Goal: Information Seeking & Learning: Learn about a topic

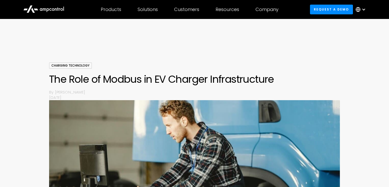
scroll to position [198, 0]
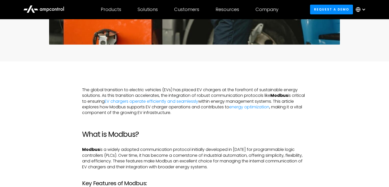
click at [270, 98] on p "The global transition to electric vehicles (EVs) has placed EV chargers at the …" at bounding box center [194, 101] width 225 height 29
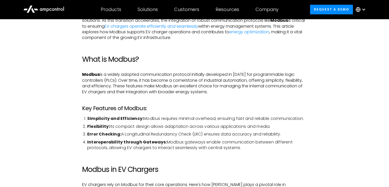
scroll to position [281, 0]
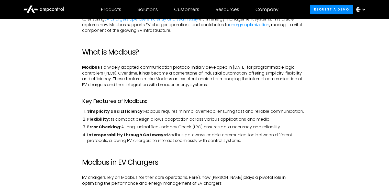
click at [249, 140] on li "Interoperability through Gateways: Modbus gateways enable communication between…" at bounding box center [197, 138] width 220 height 12
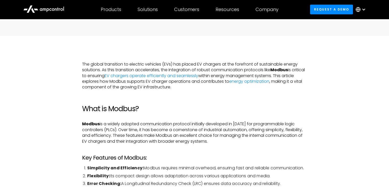
scroll to position [223, 0]
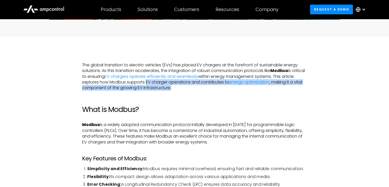
drag, startPoint x: 199, startPoint y: 87, endPoint x: 158, endPoint y: 81, distance: 41.7
click at [158, 81] on p "The global transition to electric vehicles (EVs) has placed EV chargers at the …" at bounding box center [194, 76] width 225 height 29
click at [196, 89] on p "The global transition to electric vehicles (EVs) has placed EV chargers at the …" at bounding box center [194, 76] width 225 height 29
drag, startPoint x: 197, startPoint y: 86, endPoint x: 150, endPoint y: 82, distance: 47.8
click at [150, 82] on p "The global transition to electric vehicles (EVs) has placed EV chargers at the …" at bounding box center [194, 76] width 225 height 29
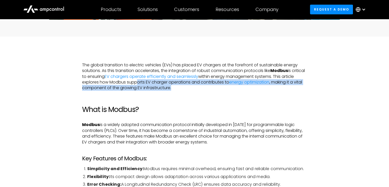
click at [150, 84] on p "The global transition to electric vehicles (EVs) has placed EV chargers at the …" at bounding box center [194, 76] width 225 height 29
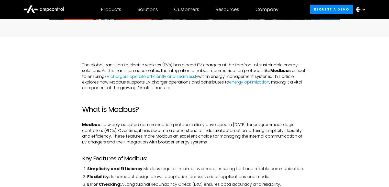
scroll to position [259, 0]
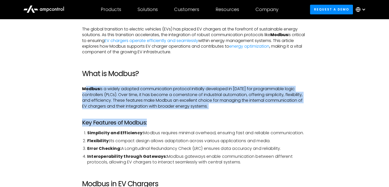
drag, startPoint x: 87, startPoint y: 88, endPoint x: 227, endPoint y: 114, distance: 142.9
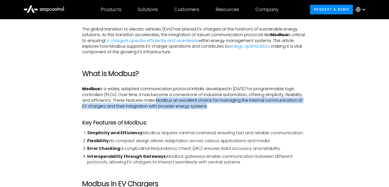
drag, startPoint x: 218, startPoint y: 105, endPoint x: 158, endPoint y: 96, distance: 60.1
click at [158, 96] on p "Modbus is a widely adopted communication protocol initially developed in [DATE]…" at bounding box center [194, 97] width 225 height 23
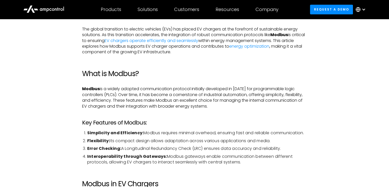
click at [226, 120] on h3 "Key Features of Modbus:" at bounding box center [194, 122] width 225 height 7
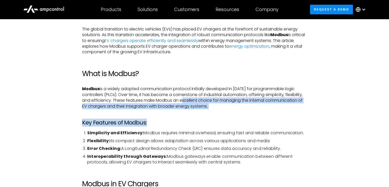
drag, startPoint x: 216, startPoint y: 111, endPoint x: 185, endPoint y: 98, distance: 34.0
click at [197, 102] on p "Modbus is a widely adopted communication protocol initially developed in [DATE]…" at bounding box center [194, 97] width 225 height 23
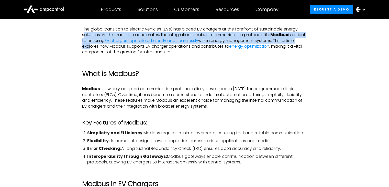
drag, startPoint x: 84, startPoint y: 32, endPoint x: 103, endPoint y: 44, distance: 22.9
click at [103, 44] on p "The global transition to electric vehicles (EVs) has placed EV chargers at the …" at bounding box center [194, 40] width 225 height 29
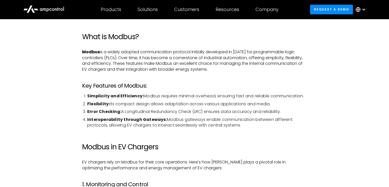
scroll to position [345, 0]
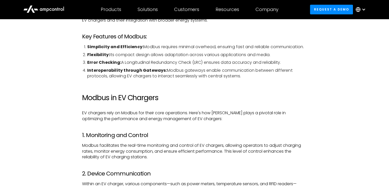
click at [189, 117] on p "EV chargers rely on Modbus for their core operations. Here's how [PERSON_NAME] …" at bounding box center [194, 116] width 225 height 12
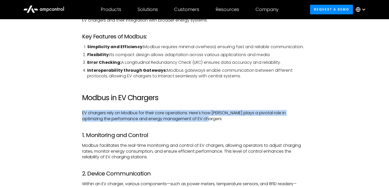
drag, startPoint x: 199, startPoint y: 118, endPoint x: 80, endPoint y: 109, distance: 119.2
click at [114, 114] on p "EV chargers rely on Modbus for their core operations. Here's how [PERSON_NAME] …" at bounding box center [194, 116] width 225 height 12
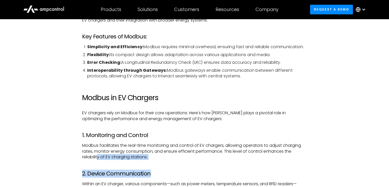
drag, startPoint x: 152, startPoint y: 160, endPoint x: 99, endPoint y: 155, distance: 53.0
click at [99, 155] on p "Modbus facilitates the real-time monitoring and control of EV chargers, allowin…" at bounding box center [194, 151] width 225 height 17
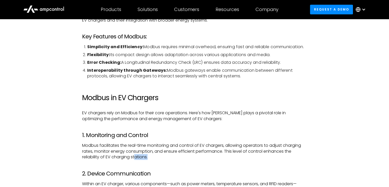
drag, startPoint x: 153, startPoint y: 155, endPoint x: 134, endPoint y: 154, distance: 18.2
click at [134, 154] on p "Modbus facilitates the real-time monitoring and control of EV chargers, allowin…" at bounding box center [194, 151] width 225 height 17
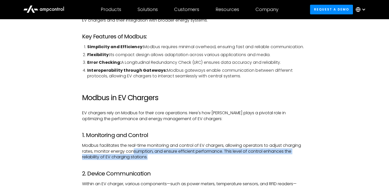
click at [145, 153] on p "Modbus facilitates the real-time monitoring and control of EV chargers, allowin…" at bounding box center [194, 151] width 225 height 17
drag, startPoint x: 159, startPoint y: 157, endPoint x: 127, endPoint y: 152, distance: 31.9
click at [127, 152] on p "Modbus facilitates the real-time monitoring and control of EV chargers, allowin…" at bounding box center [194, 151] width 225 height 17
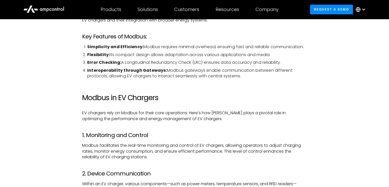
click at [111, 148] on p "Modbus facilitates the real-time monitoring and control of EV chargers, allowin…" at bounding box center [194, 151] width 225 height 17
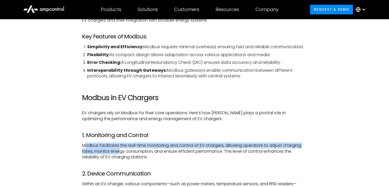
drag, startPoint x: 84, startPoint y: 146, endPoint x: 121, endPoint y: 153, distance: 37.6
click at [121, 153] on p "Modbus facilitates the real-time monitoring and control of EV chargers, allowin…" at bounding box center [194, 151] width 225 height 17
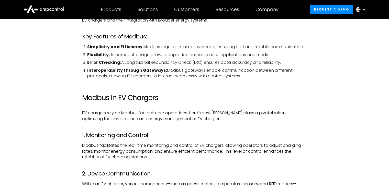
click at [108, 156] on p "Modbus facilitates the real-time monitoring and control of EV chargers, allowin…" at bounding box center [194, 151] width 225 height 17
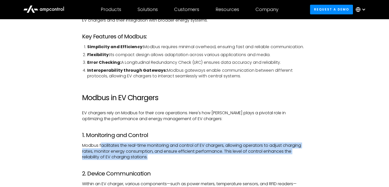
drag, startPoint x: 151, startPoint y: 157, endPoint x: 101, endPoint y: 146, distance: 51.4
click at [101, 146] on p "Modbus facilitates the real-time monitoring and control of EV chargers, allowin…" at bounding box center [194, 151] width 225 height 17
click at [121, 148] on p "Modbus facilitates the real-time monitoring and control of EV chargers, allowin…" at bounding box center [194, 151] width 225 height 17
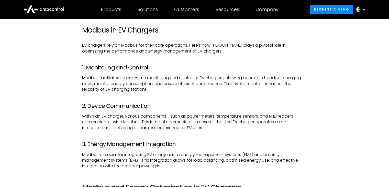
scroll to position [413, 0]
drag, startPoint x: 211, startPoint y: 123, endPoint x: 173, endPoint y: 120, distance: 38.5
click at [173, 120] on p "Within an EV charger, various components—such as power meters, temperature sens…" at bounding box center [194, 121] width 225 height 17
click at [178, 121] on p "Within an EV charger, various components—such as power meters, temperature sens…" at bounding box center [194, 121] width 225 height 17
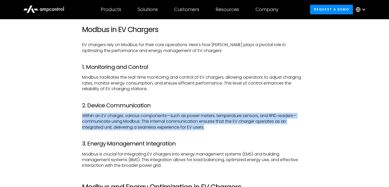
drag, startPoint x: 214, startPoint y: 129, endPoint x: 80, endPoint y: 117, distance: 133.9
click at [109, 119] on p "Within an EV charger, various components—such as power meters, temperature sens…" at bounding box center [194, 121] width 225 height 17
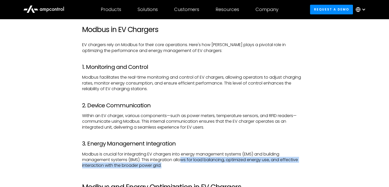
drag, startPoint x: 181, startPoint y: 162, endPoint x: 157, endPoint y: 164, distance: 23.8
click at [157, 164] on p "Modbus is crucial for integrating EV chargers into energy management systems (E…" at bounding box center [194, 159] width 225 height 17
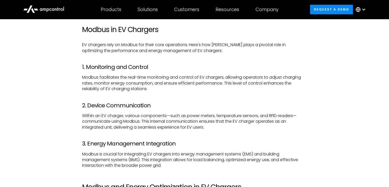
click at [163, 164] on p "Modbus is crucial for integrating EV chargers into energy management systems (E…" at bounding box center [194, 159] width 225 height 17
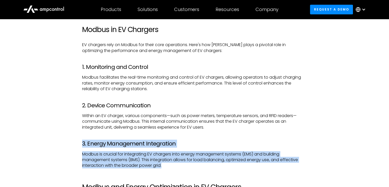
drag, startPoint x: 163, startPoint y: 164, endPoint x: 75, endPoint y: 145, distance: 89.8
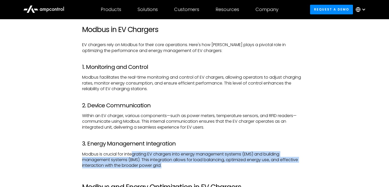
drag, startPoint x: 172, startPoint y: 166, endPoint x: 132, endPoint y: 153, distance: 41.6
click at [132, 153] on p "Modbus is crucial for integrating EV chargers into energy management systems (E…" at bounding box center [194, 159] width 225 height 17
click at [161, 161] on p "Modbus is crucial for integrating EV chargers into energy management systems (E…" at bounding box center [194, 159] width 225 height 17
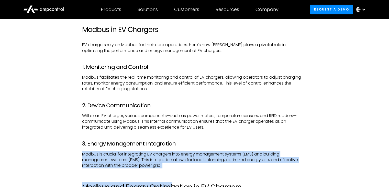
drag, startPoint x: 173, startPoint y: 169, endPoint x: 81, endPoint y: 155, distance: 93.2
click at [161, 164] on p "Modbus is crucial for integrating EV chargers into energy management systems (E…" at bounding box center [194, 159] width 225 height 17
drag, startPoint x: 182, startPoint y: 168, endPoint x: 101, endPoint y: 151, distance: 81.8
click at [101, 151] on p "Modbus is crucial for integrating EV chargers into energy management systems (E…" at bounding box center [194, 159] width 225 height 17
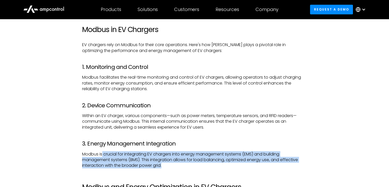
click at [250, 159] on p "Modbus is crucial for integrating EV chargers into energy management systems (E…" at bounding box center [194, 159] width 225 height 17
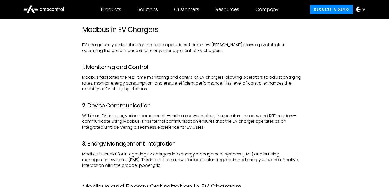
scroll to position [425, 0]
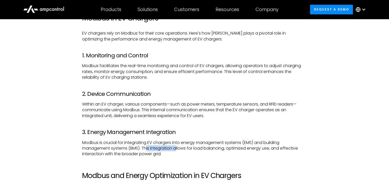
drag, startPoint x: 147, startPoint y: 149, endPoint x: 183, endPoint y: 149, distance: 36.4
click at [183, 149] on p "Modbus is crucial for integrating EV chargers into energy management systems (E…" at bounding box center [194, 148] width 225 height 17
click at [187, 153] on p "Modbus is crucial for integrating EV chargers into energy management systems (E…" at bounding box center [194, 148] width 225 height 17
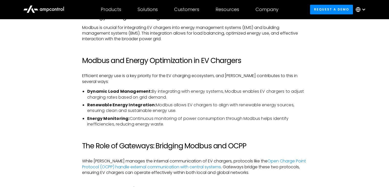
scroll to position [540, 0]
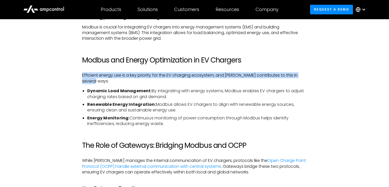
drag, startPoint x: 81, startPoint y: 76, endPoint x: 111, endPoint y: 82, distance: 30.6
click at [111, 82] on div "The global transition to electric vehicles (EVs) has placed EV chargers at the …" at bounding box center [194, 139] width 235 height 789
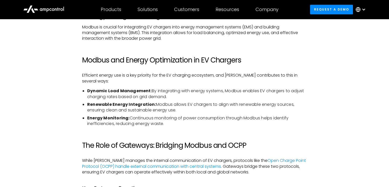
click at [145, 94] on li "Dynamic Load Management: By integrating with energy systems, Modbus enables EV …" at bounding box center [197, 94] width 220 height 12
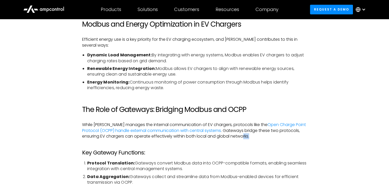
drag, startPoint x: 252, startPoint y: 138, endPoint x: 244, endPoint y: 137, distance: 8.5
click at [244, 137] on p "While [PERSON_NAME] manages the internal communication of EV chargers, protocol…" at bounding box center [194, 130] width 225 height 17
click at [248, 149] on div "The global transition to electric vehicles (EVs) has placed EV chargers at the …" at bounding box center [194, 103] width 225 height 789
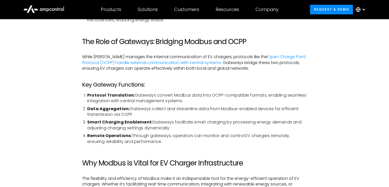
scroll to position [662, 0]
